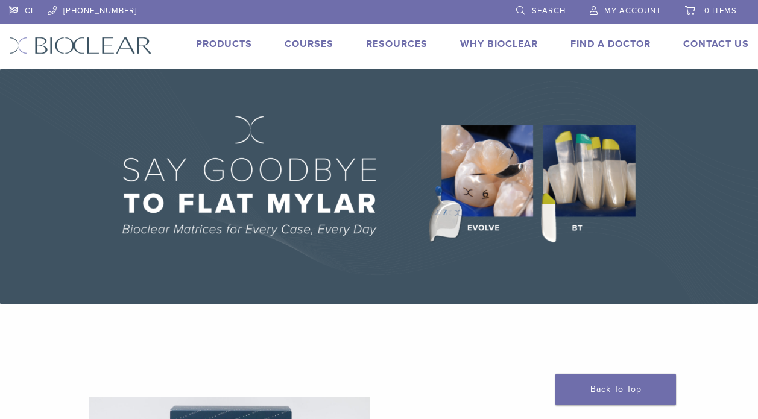
click at [229, 52] on div "Products" at bounding box center [216, 45] width 71 height 17
click at [235, 42] on link "Products" at bounding box center [224, 44] width 56 height 12
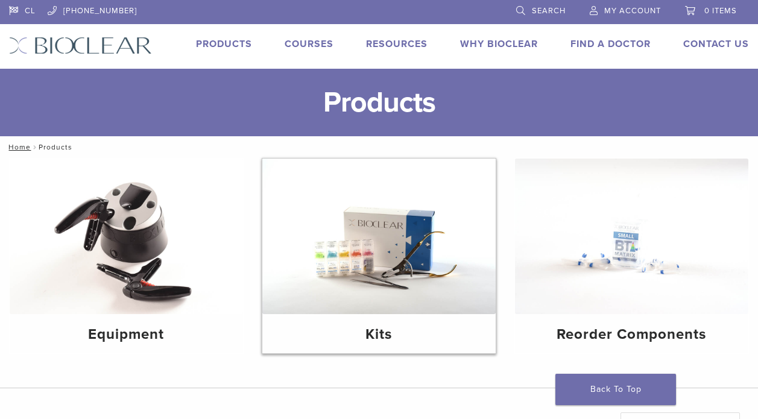
click at [370, 224] on img at bounding box center [378, 236] width 233 height 155
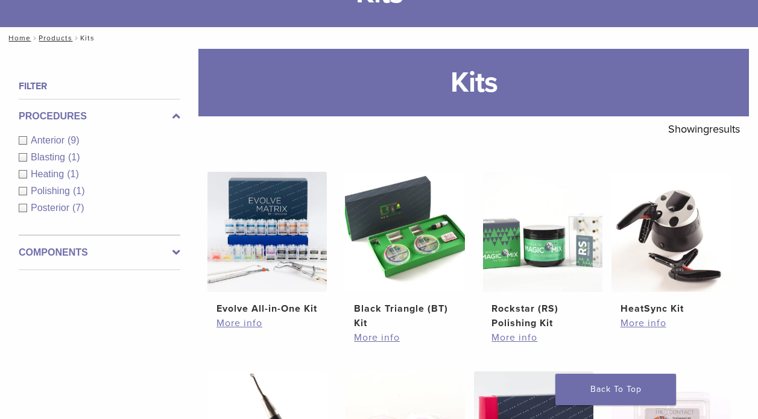
scroll to position [102, 0]
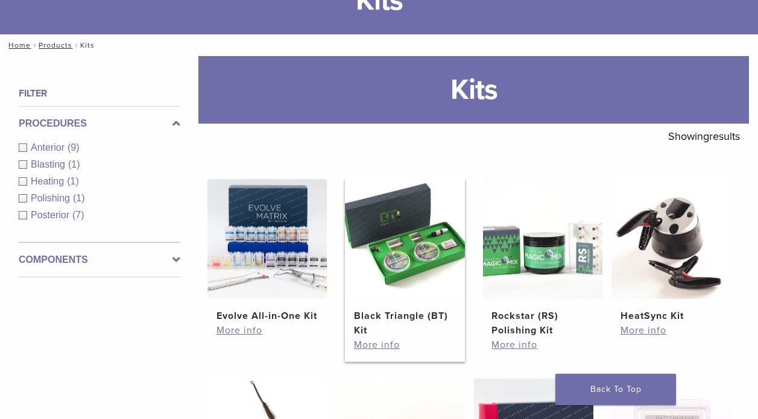
click at [413, 238] on img at bounding box center [404, 238] width 119 height 119
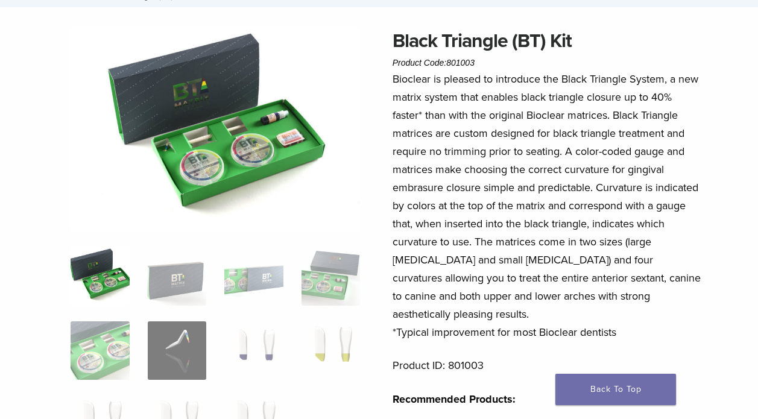
scroll to position [85, 1]
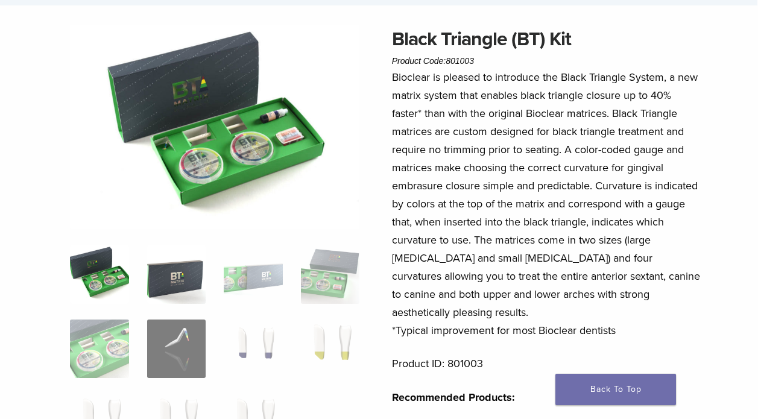
click at [189, 277] on img at bounding box center [176, 274] width 59 height 59
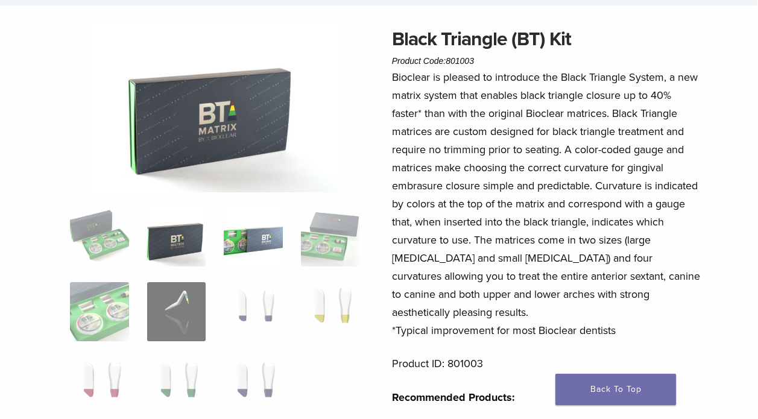
click at [250, 242] on img at bounding box center [253, 237] width 59 height 59
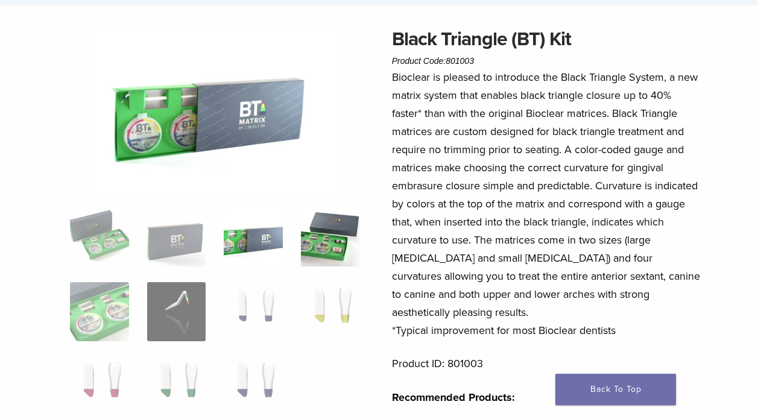
click at [313, 247] on img at bounding box center [330, 237] width 59 height 59
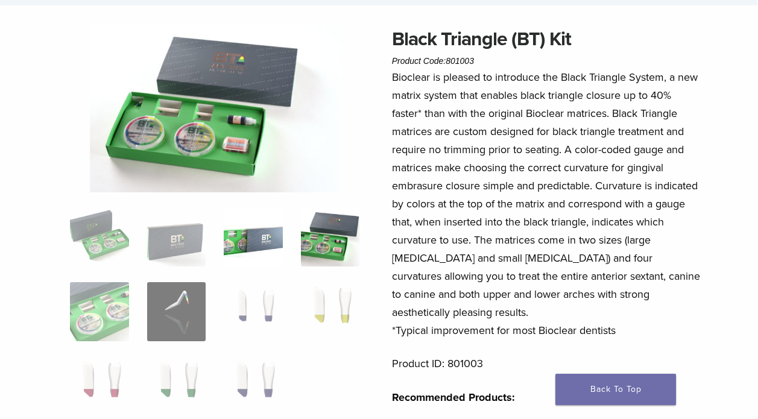
click at [257, 247] on img at bounding box center [253, 237] width 59 height 59
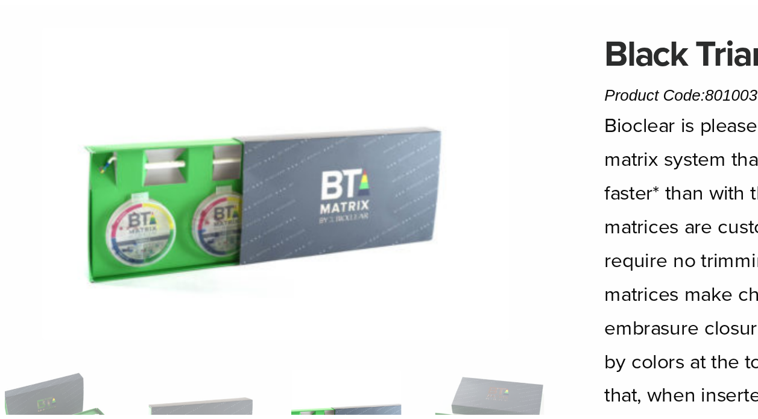
scroll to position [28, 0]
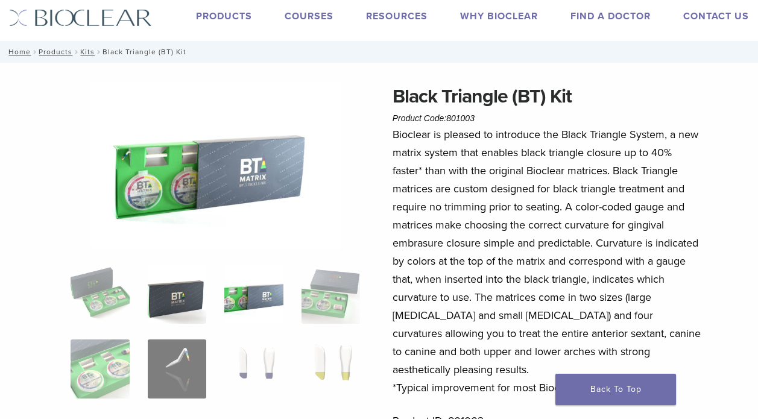
click at [176, 301] on img at bounding box center [177, 294] width 59 height 59
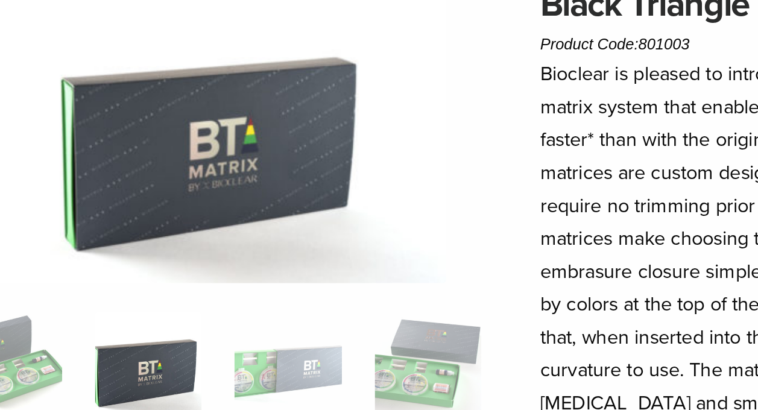
scroll to position [46, 8]
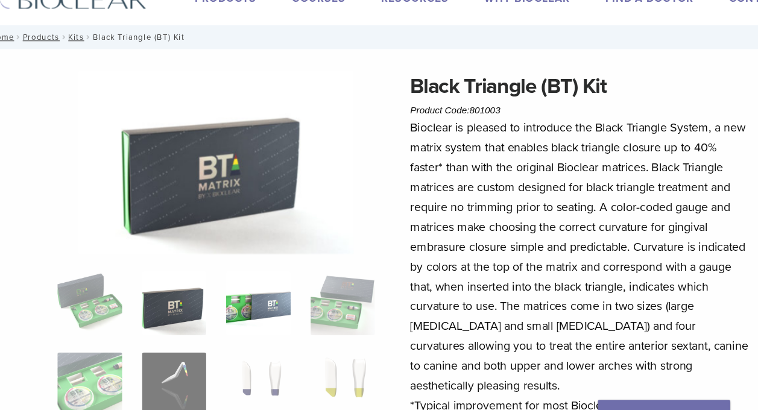
click at [221, 268] on img at bounding box center [245, 276] width 59 height 59
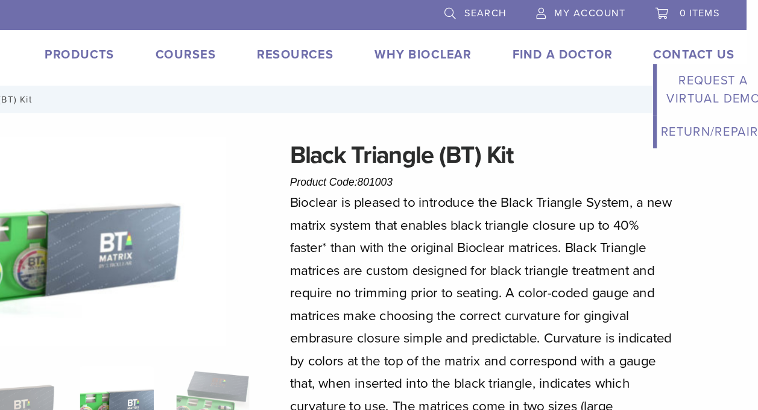
scroll to position [0, 9]
click at [674, 43] on link "Contact Us" at bounding box center [707, 44] width 66 height 12
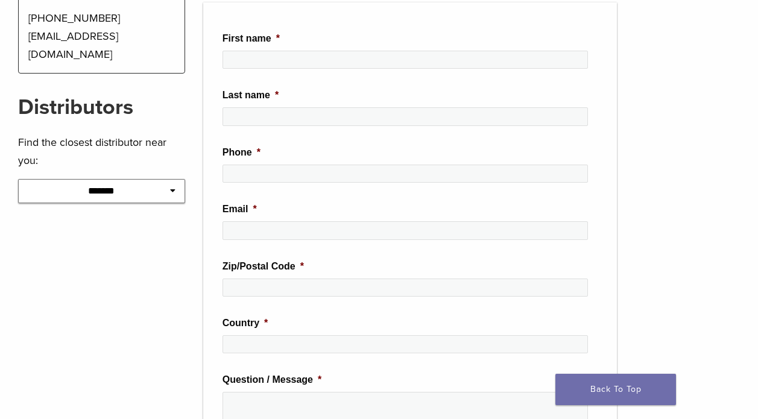
scroll to position [224, 0]
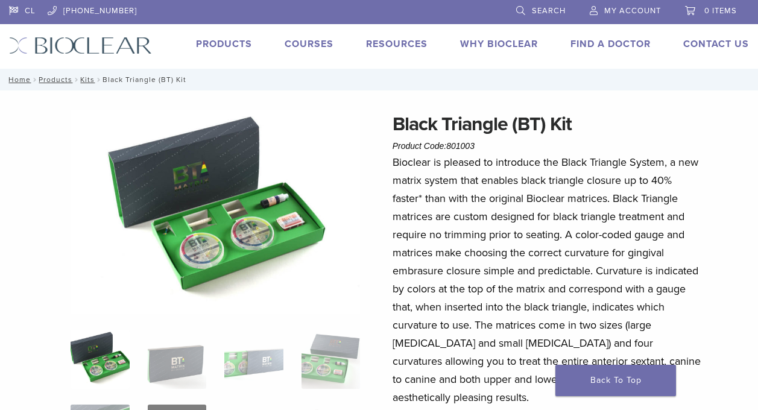
scroll to position [0, 160]
